Goal: Find specific page/section: Find specific page/section

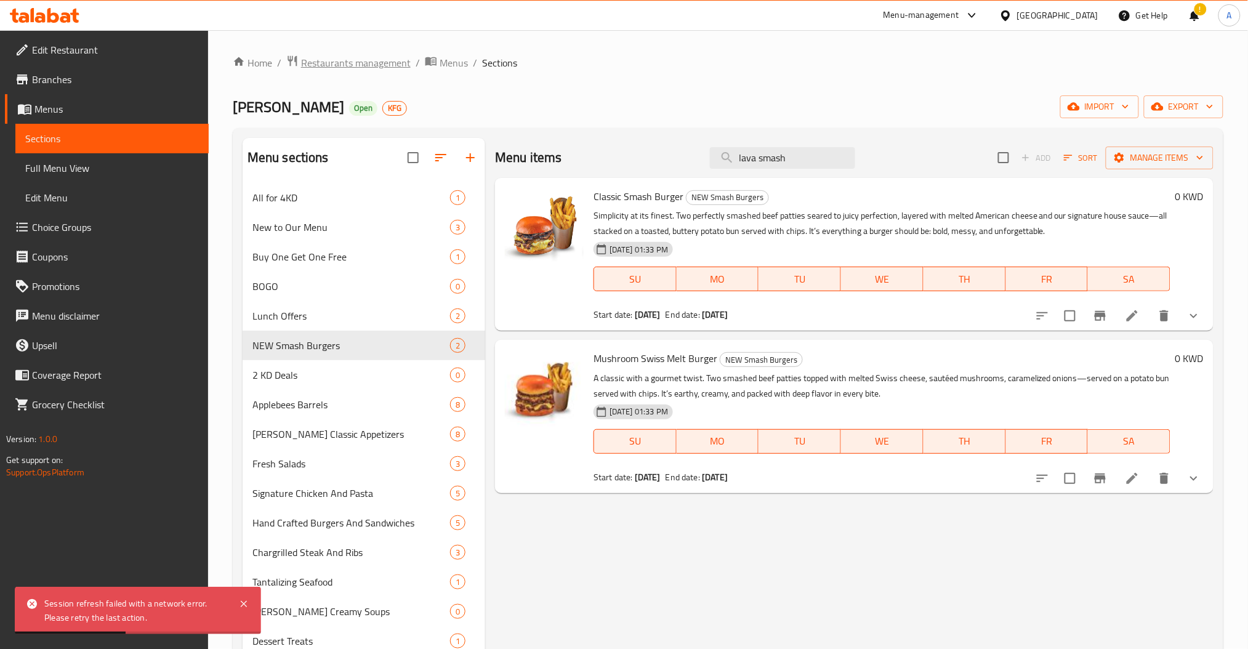
click at [315, 66] on span "Restaurants management" at bounding box center [356, 62] width 110 height 15
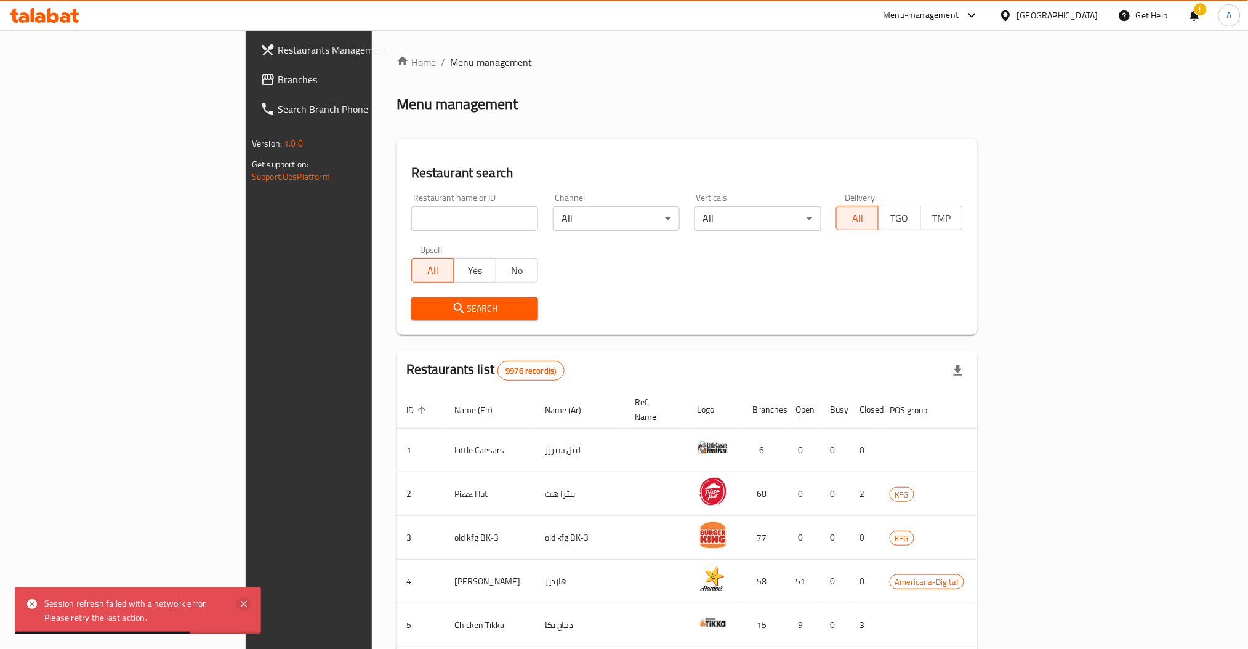
click at [248, 604] on icon at bounding box center [244, 604] width 15 height 15
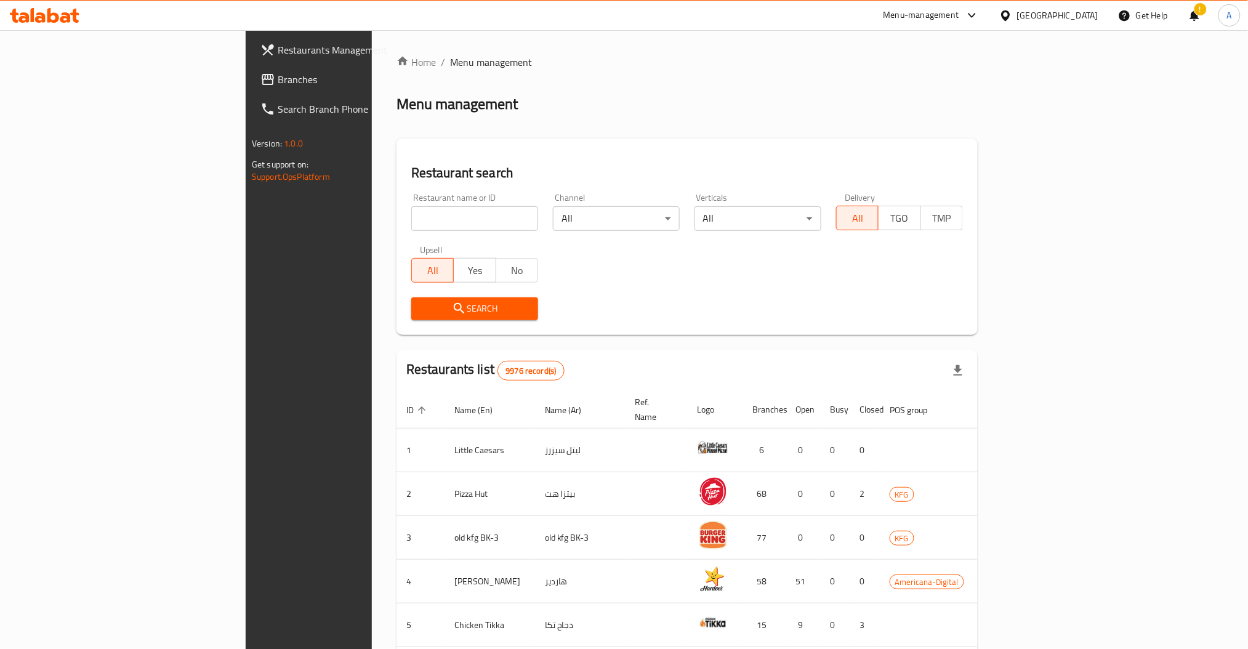
click at [411, 215] on input "search" at bounding box center [474, 218] width 127 height 25
type input "Pret A Manger"
click button "Search" at bounding box center [474, 308] width 127 height 23
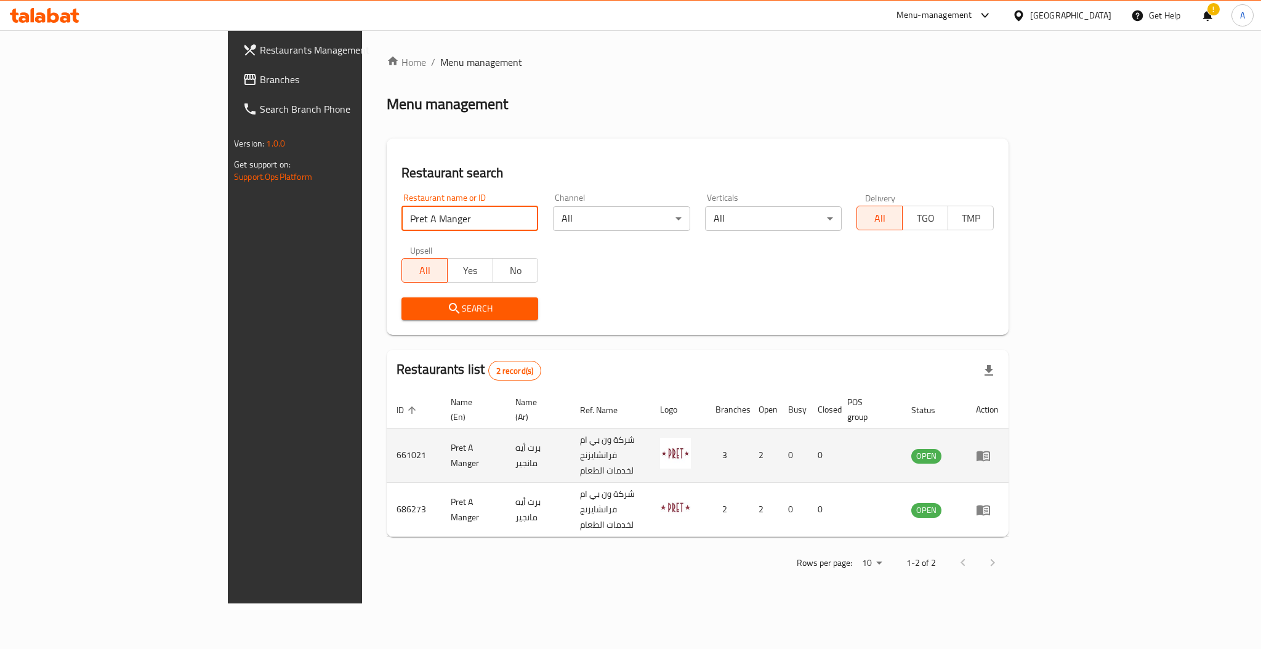
click at [991, 448] on icon "enhanced table" at bounding box center [983, 455] width 15 height 15
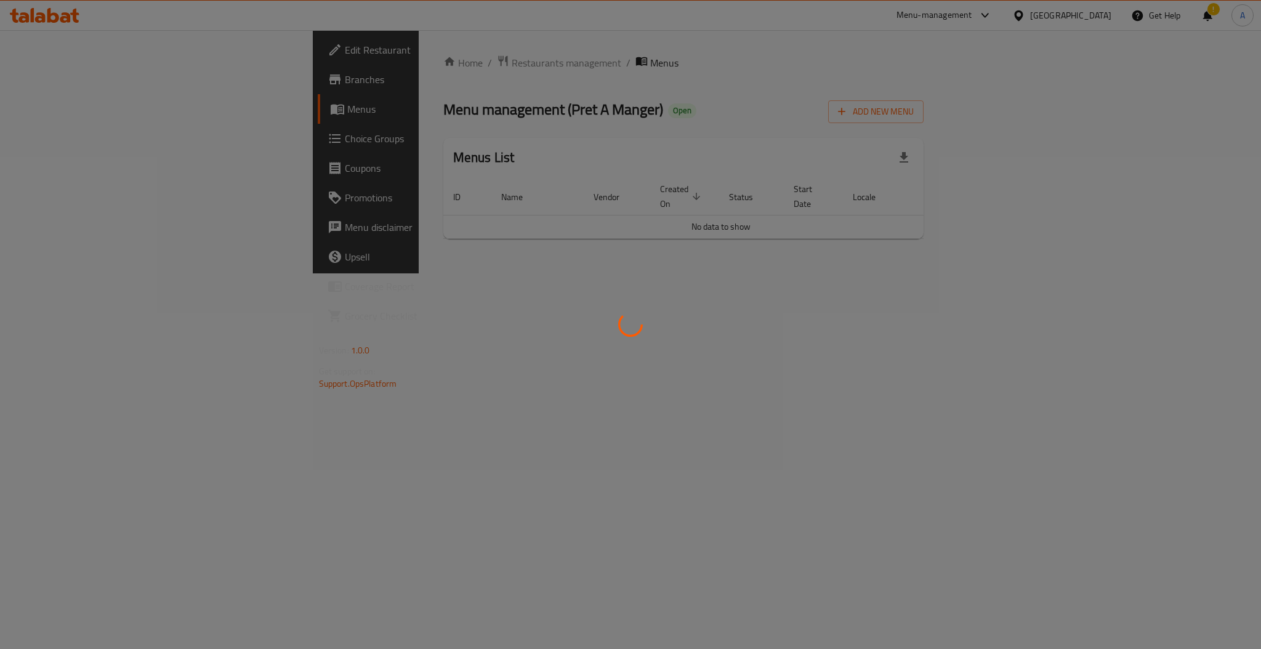
click at [78, 79] on div at bounding box center [630, 324] width 1261 height 649
click at [38, 79] on div at bounding box center [630, 324] width 1261 height 649
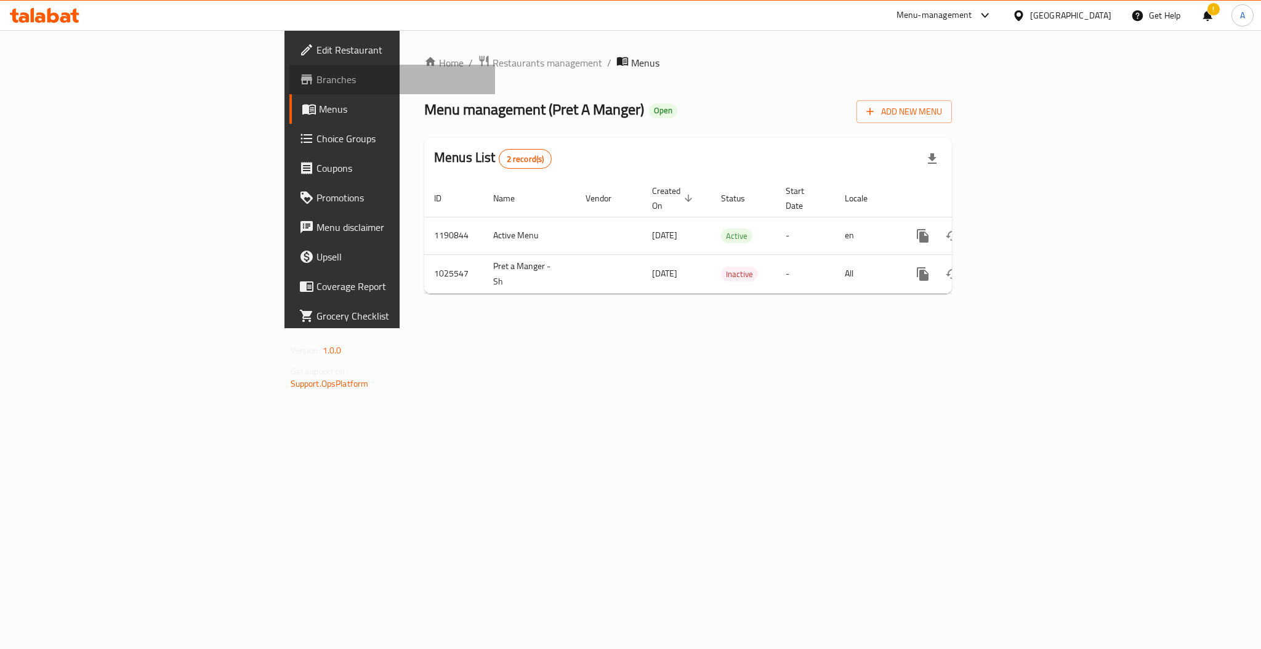
click at [289, 91] on link "Branches" at bounding box center [392, 80] width 206 height 30
